Goal: Check status: Check status

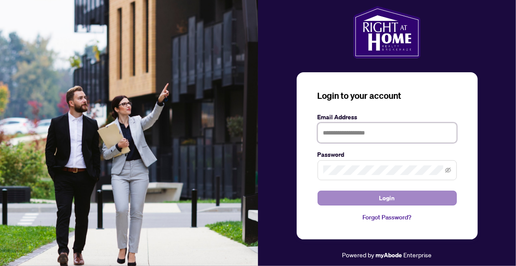
type input "**********"
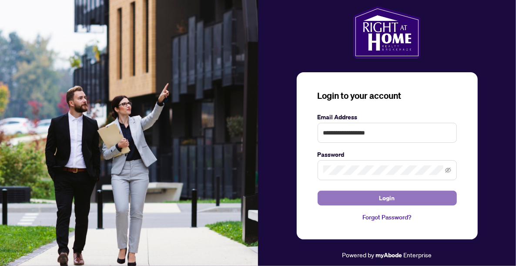
click at [333, 202] on button "Login" at bounding box center [387, 198] width 139 height 15
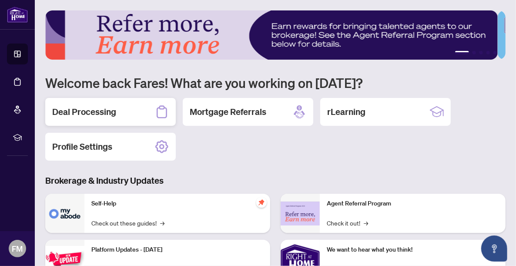
click at [89, 111] on h2 "Deal Processing" at bounding box center [84, 112] width 64 height 12
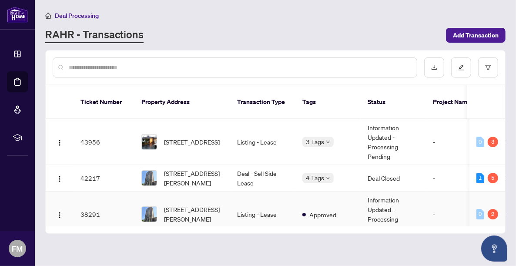
click at [383, 195] on td "Information Updated - Processing Pending" at bounding box center [393, 214] width 65 height 46
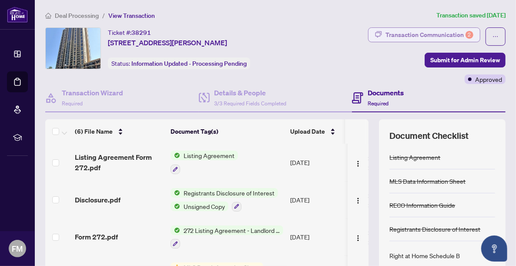
click at [445, 31] on div "Transaction Communication 2" at bounding box center [430, 35] width 88 height 14
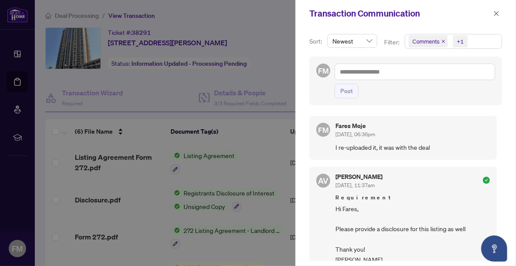
click at [279, 23] on div at bounding box center [258, 133] width 516 height 266
click at [500, 12] on icon "close" at bounding box center [496, 13] width 6 height 6
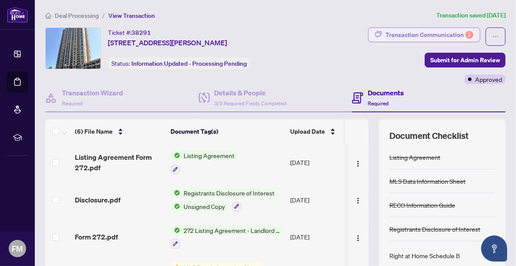
click at [436, 36] on div "Transaction Communication 2" at bounding box center [430, 35] width 88 height 14
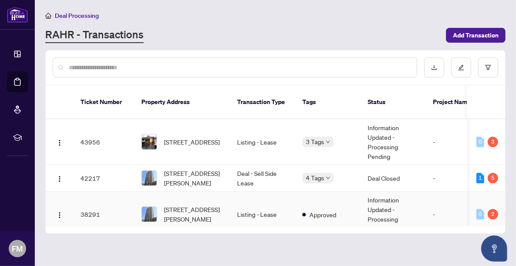
click at [373, 205] on td "Information Updated - Processing Pending" at bounding box center [393, 214] width 65 height 46
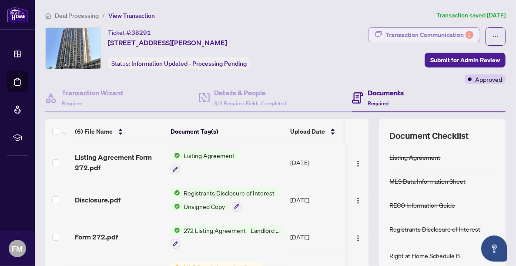
click at [434, 31] on div "Transaction Communication 2" at bounding box center [430, 35] width 88 height 14
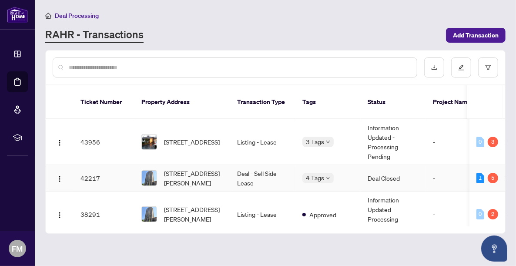
click at [390, 165] on td "Deal Closed" at bounding box center [393, 178] width 65 height 27
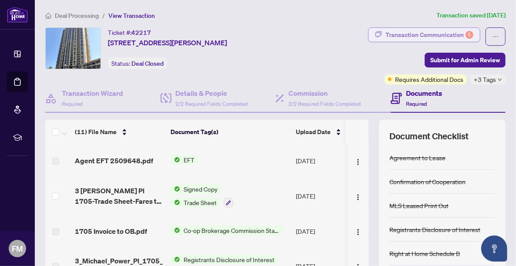
click at [445, 34] on div "Transaction Communication 5" at bounding box center [430, 35] width 88 height 14
